Goal: Task Accomplishment & Management: Complete application form

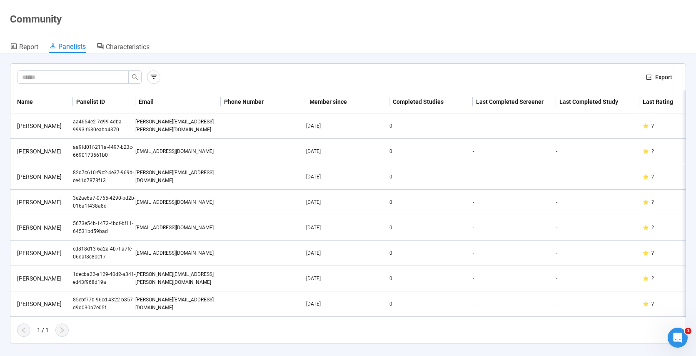
scroll to position [14, 0]
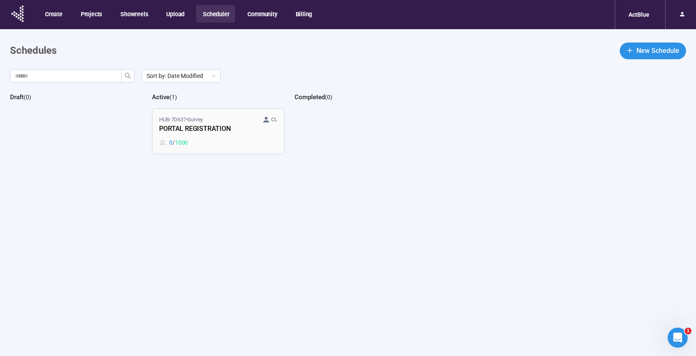
click at [246, 146] on div "0 / 1000" at bounding box center [218, 142] width 118 height 9
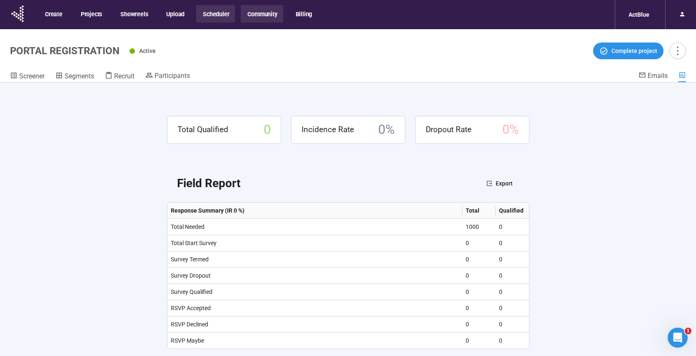
click at [254, 19] on button "Community" at bounding box center [262, 13] width 42 height 17
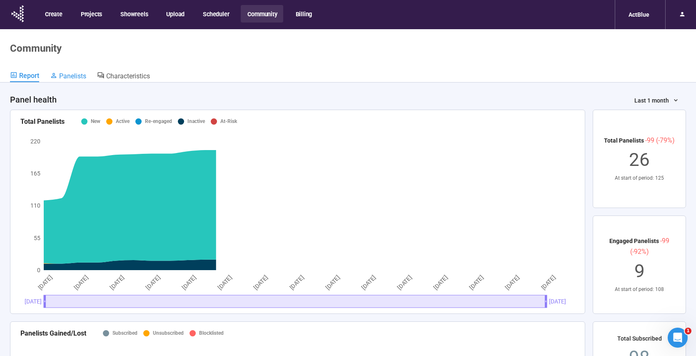
click at [72, 79] on span "Panelists" at bounding box center [72, 76] width 27 height 8
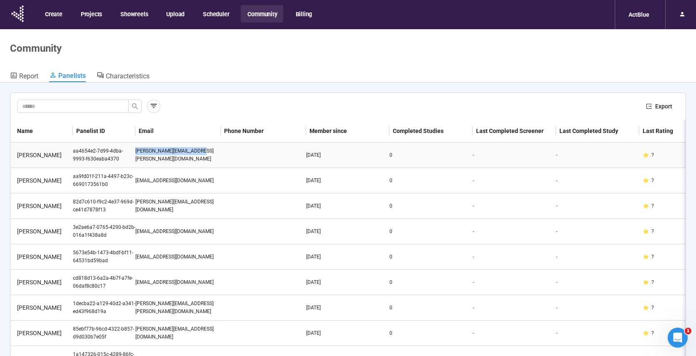
drag, startPoint x: 197, startPoint y: 157, endPoint x: 128, endPoint y: 158, distance: 69.6
copy tr "[PERSON_NAME][EMAIL_ADDRESS][PERSON_NAME][DOMAIN_NAME]"
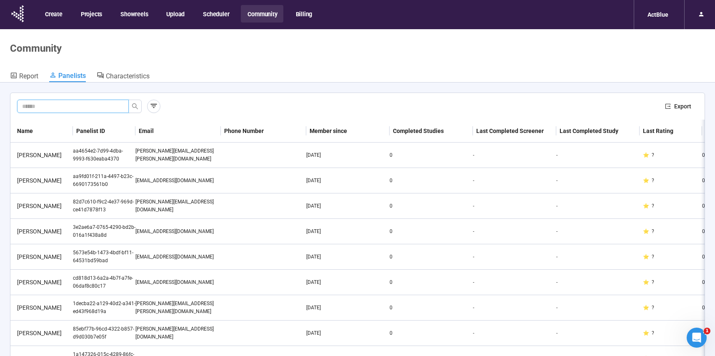
click at [65, 107] on input "text" at bounding box center [69, 106] width 95 height 9
type input "**********"
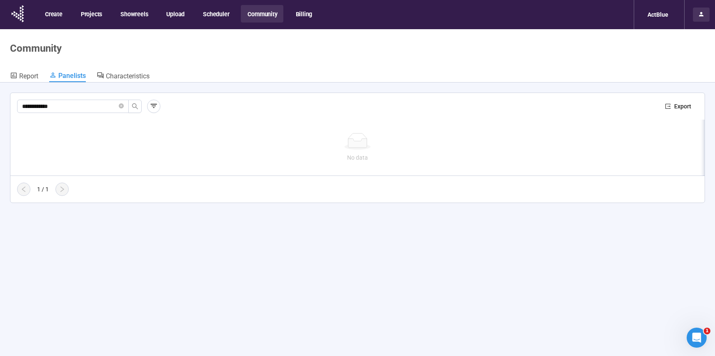
click at [702, 15] on div at bounding box center [701, 14] width 17 height 14
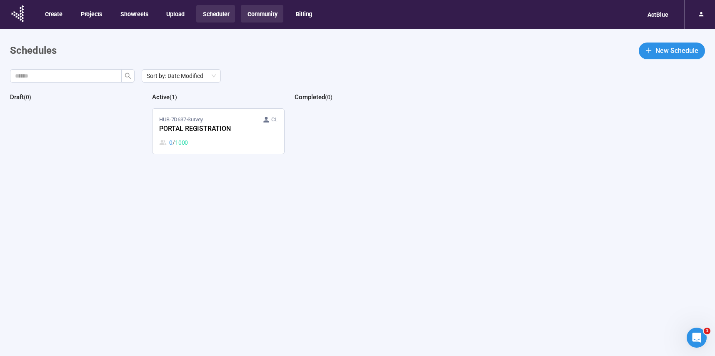
click at [250, 11] on button "Community" at bounding box center [262, 13] width 42 height 17
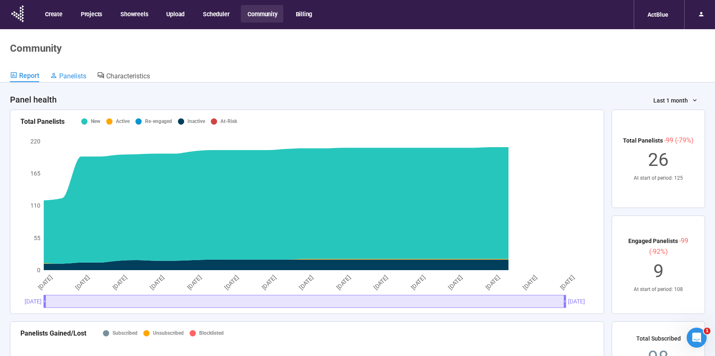
click at [72, 74] on span "Panelists" at bounding box center [72, 76] width 27 height 8
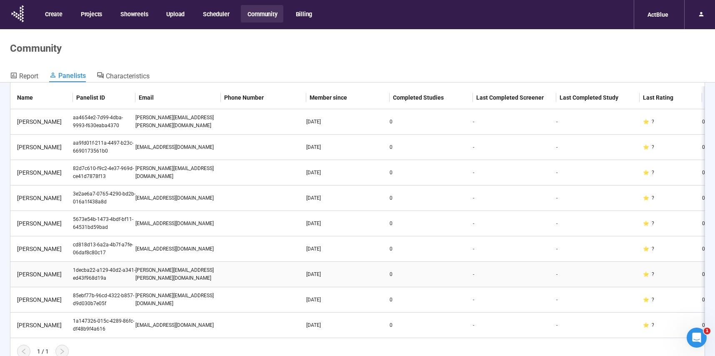
scroll to position [39, 0]
click at [211, 16] on button "Scheduler" at bounding box center [215, 13] width 39 height 17
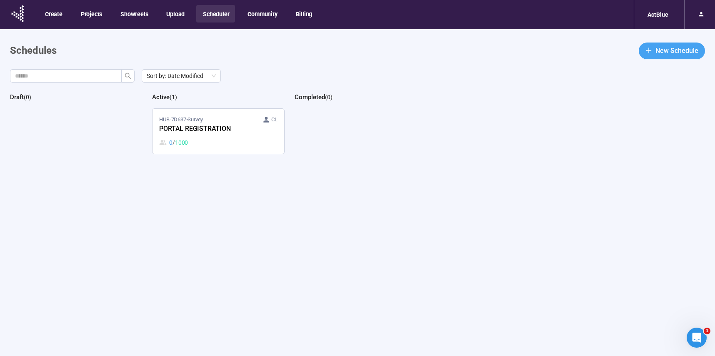
click at [676, 48] on span "New Schedule" at bounding box center [676, 50] width 43 height 10
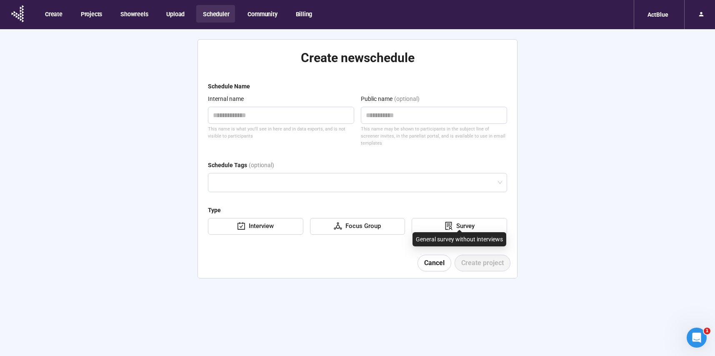
click at [455, 221] on div "Survey" at bounding box center [464, 226] width 22 height 10
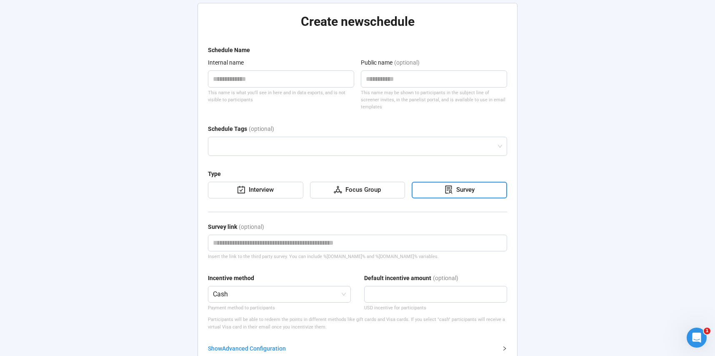
scroll to position [80, 0]
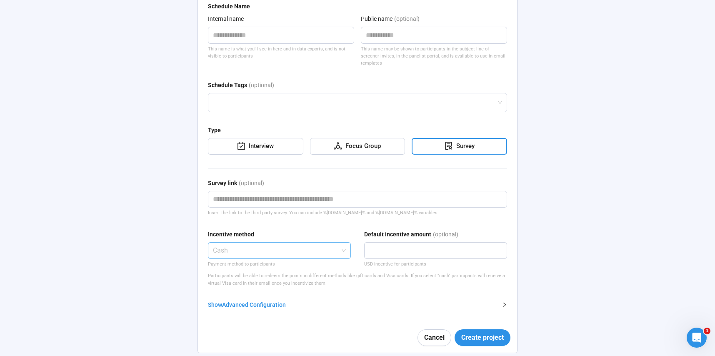
click at [252, 242] on span "Cash" at bounding box center [279, 250] width 133 height 16
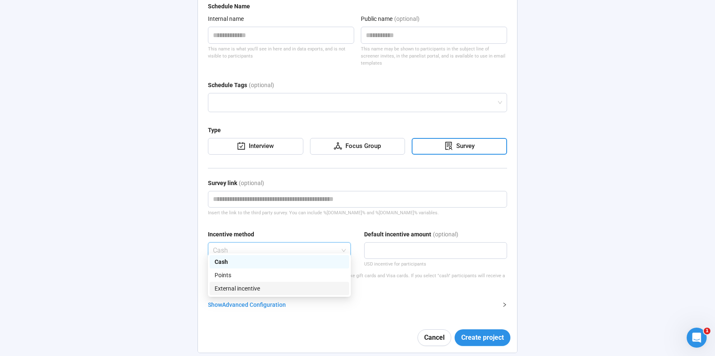
click at [247, 289] on div "External incentive" at bounding box center [279, 288] width 130 height 9
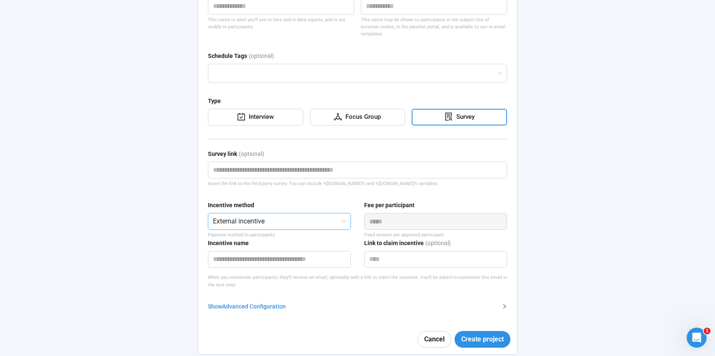
scroll to position [111, 0]
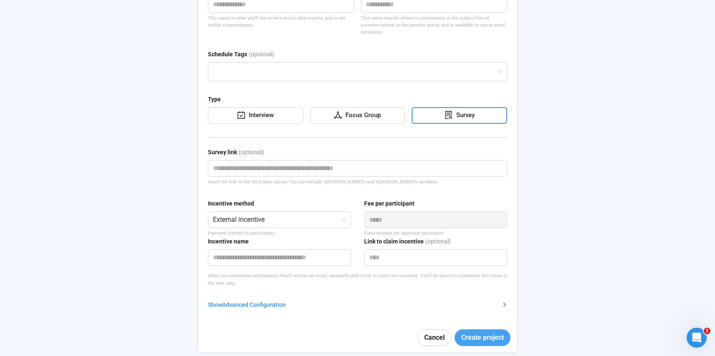
click at [474, 332] on span "Create project" at bounding box center [482, 337] width 42 height 10
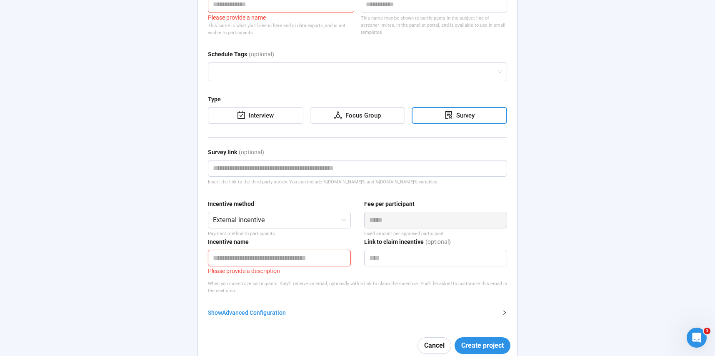
click at [299, 259] on input "text" at bounding box center [279, 257] width 143 height 17
type input "**********"
click at [475, 347] on span "Create project" at bounding box center [482, 345] width 42 height 10
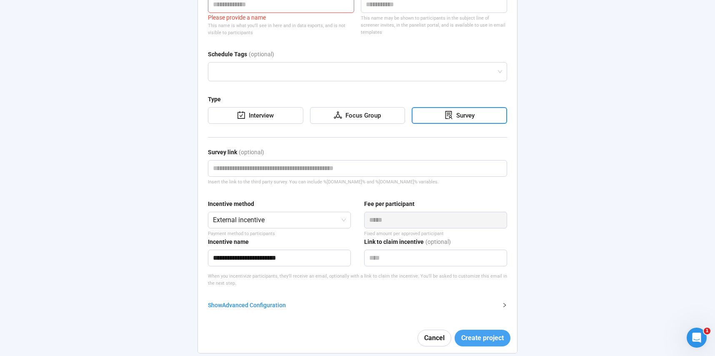
click at [489, 337] on span "Create project" at bounding box center [482, 337] width 42 height 10
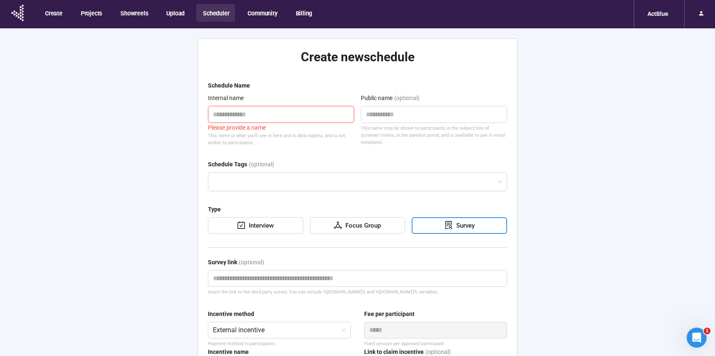
scroll to position [0, 0]
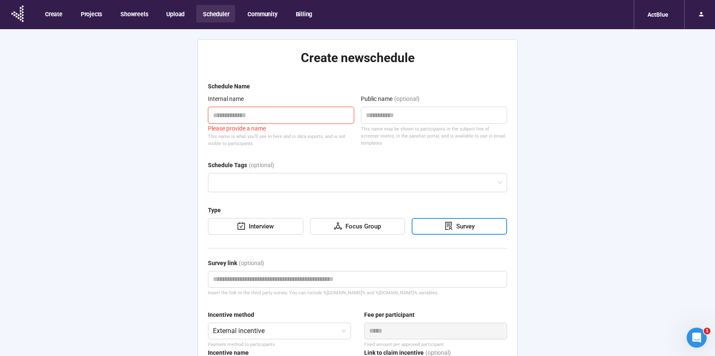
click at [239, 119] on textarea at bounding box center [281, 115] width 146 height 17
type textarea "*"
type textarea "**"
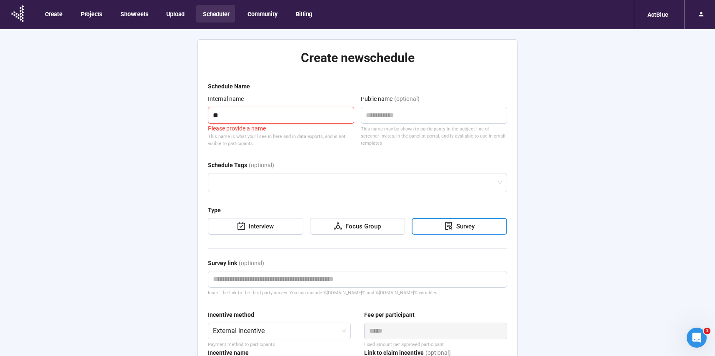
type textarea "***"
type textarea "****"
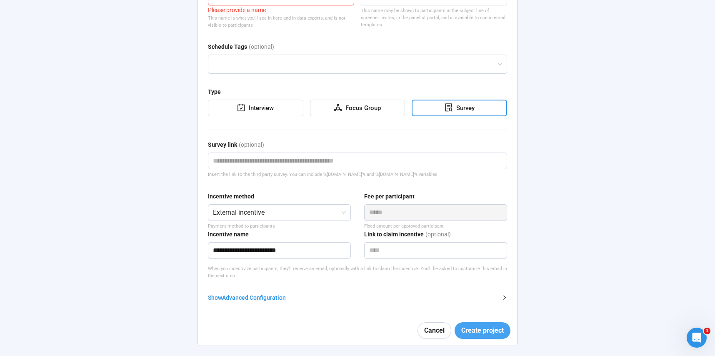
type textarea "****"
click at [483, 333] on span "Create project" at bounding box center [482, 330] width 42 height 10
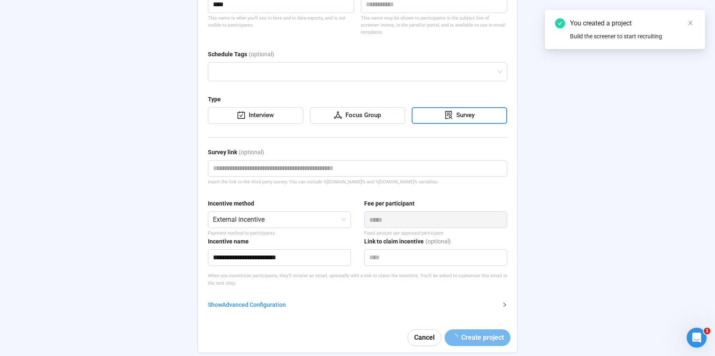
scroll to position [29, 0]
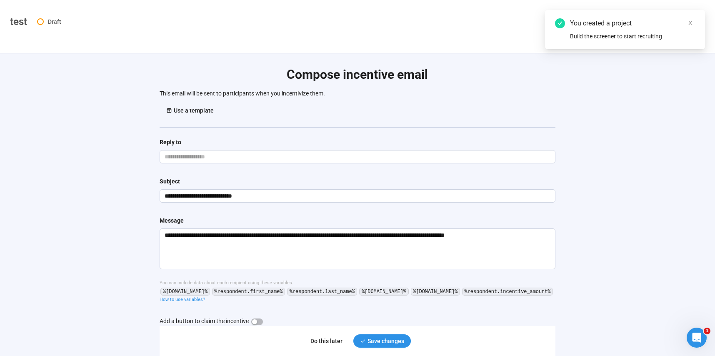
click at [322, 340] on div "Do this later" at bounding box center [326, 340] width 32 height 9
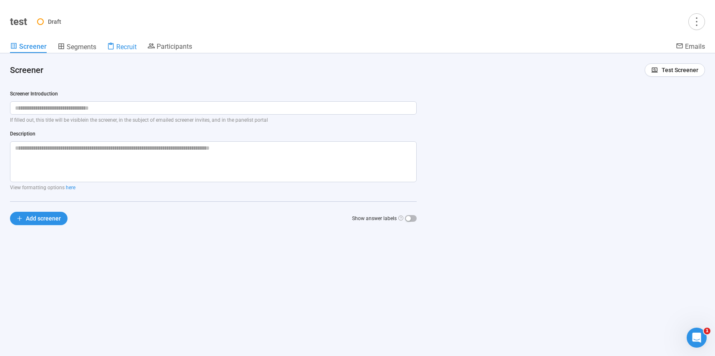
click at [128, 49] on span "Recruit" at bounding box center [126, 47] width 20 height 8
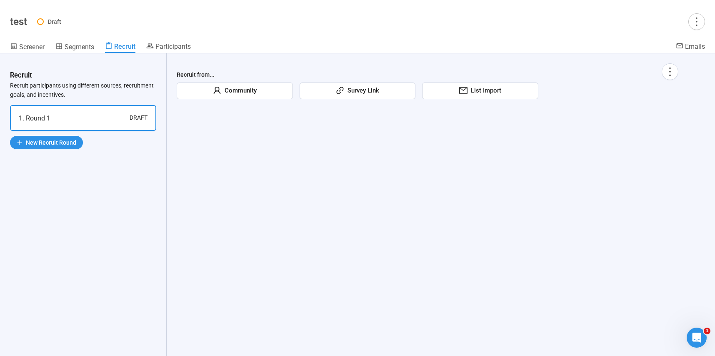
click at [275, 94] on div "Community" at bounding box center [235, 90] width 116 height 17
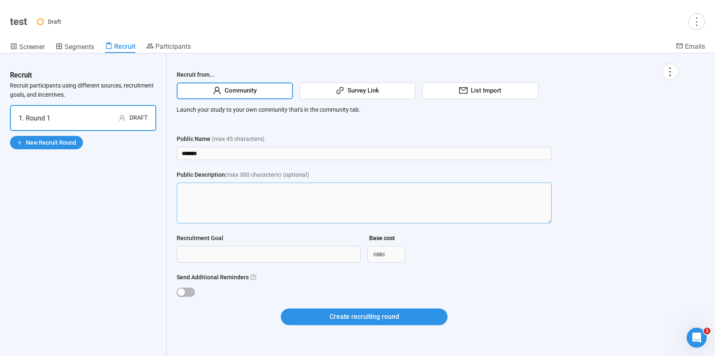
click at [285, 197] on textarea "Public Description (max 300 characters) (optional)" at bounding box center [364, 202] width 375 height 41
type textarea "****"
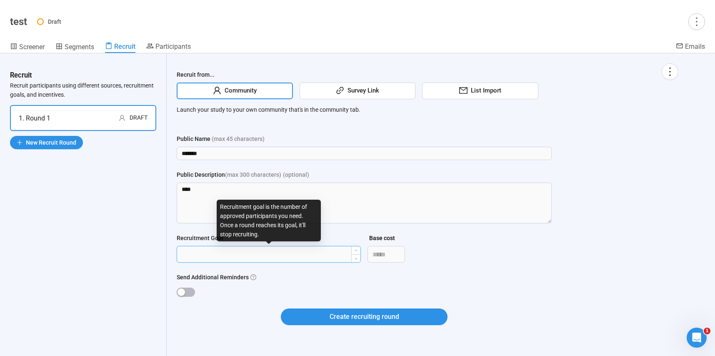
click at [220, 256] on input "Recruitment Goal" at bounding box center [268, 254] width 183 height 16
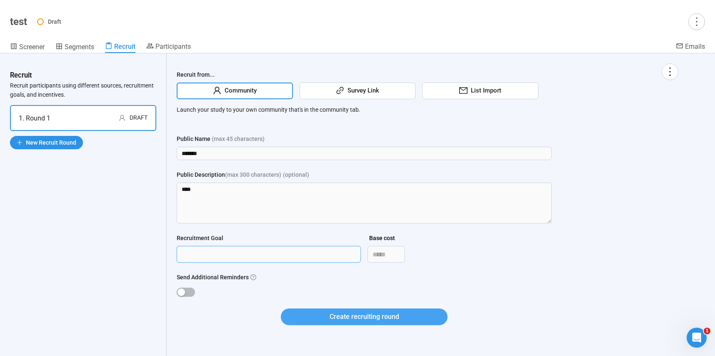
type input "**"
click at [358, 317] on span "Create recruiting round" at bounding box center [364, 316] width 70 height 10
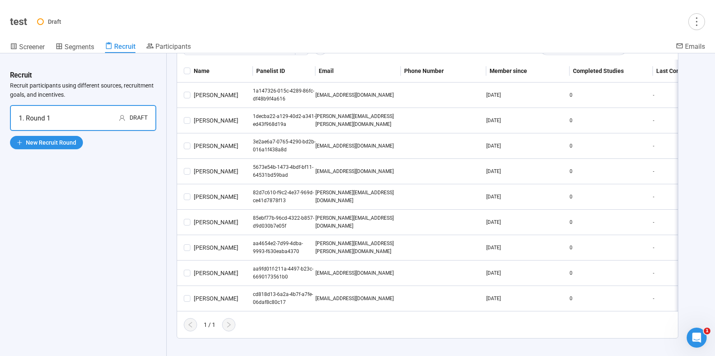
scroll to position [84, 0]
